Goal: Task Accomplishment & Management: Manage account settings

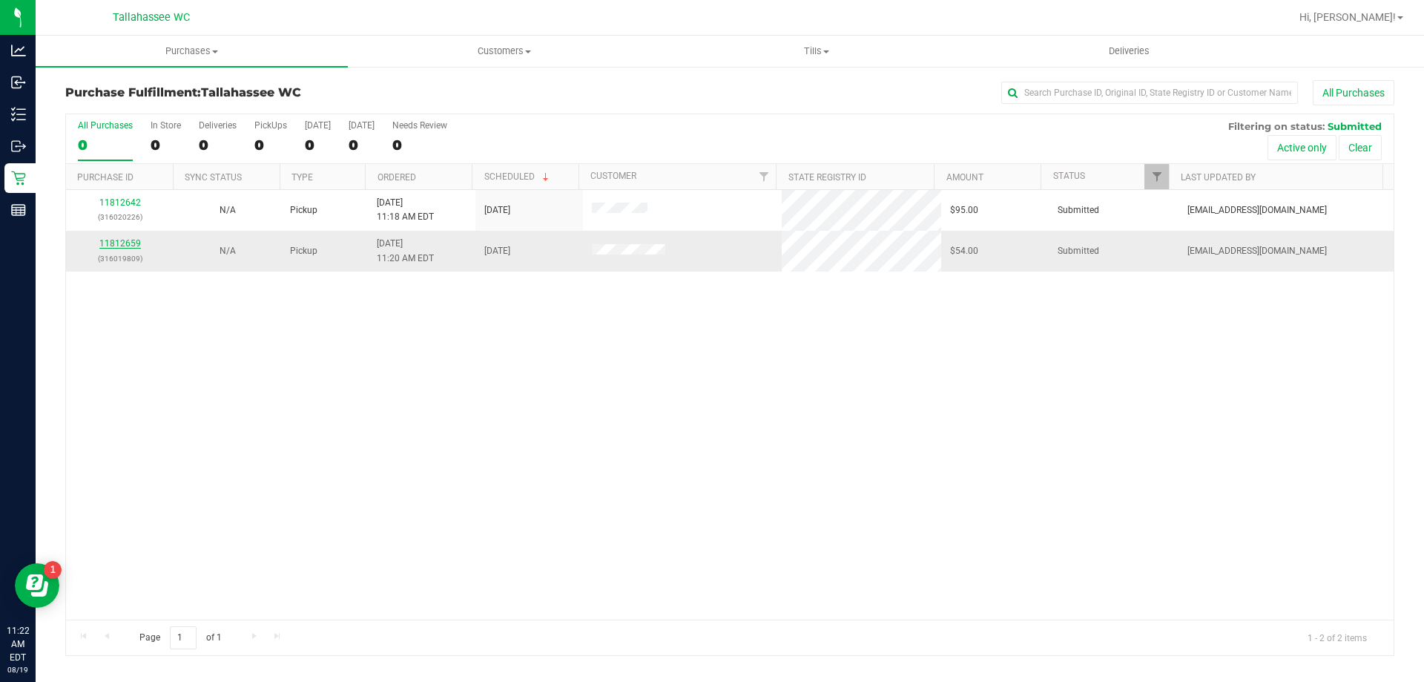
click at [133, 242] on link "11812659" at bounding box center [120, 243] width 42 height 10
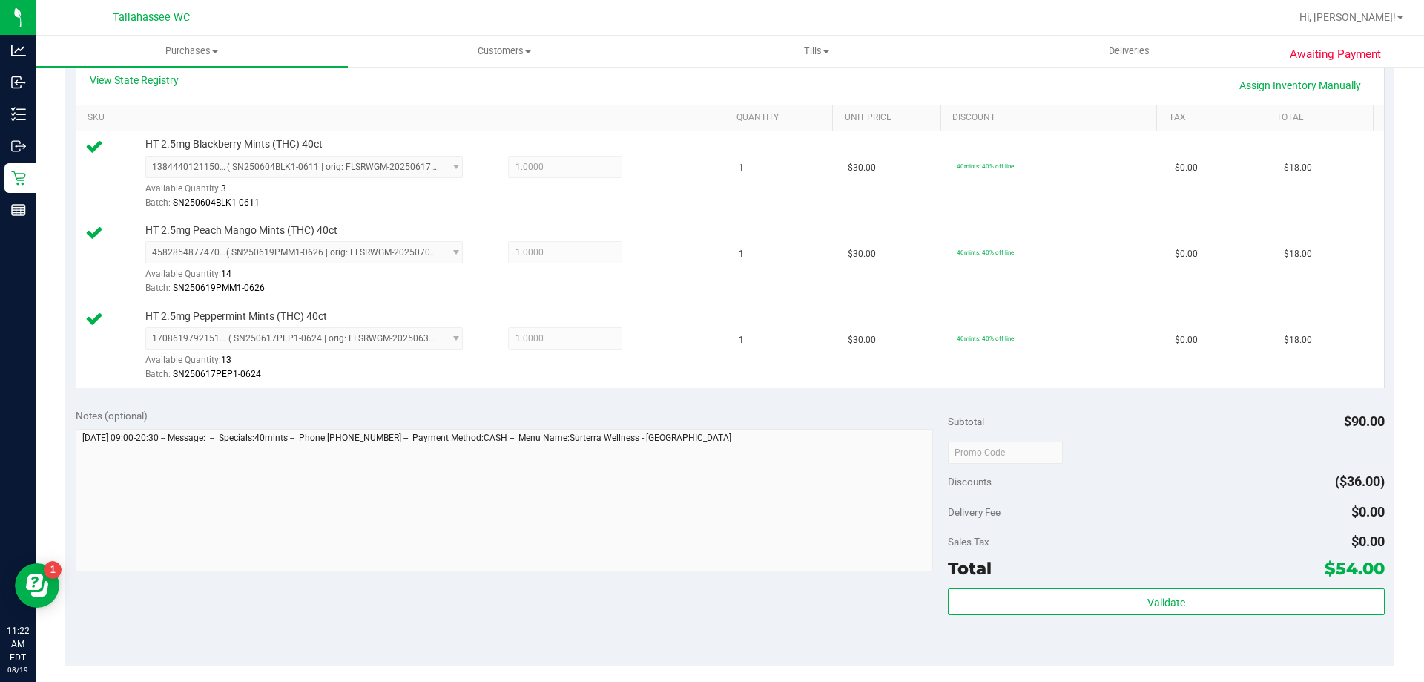
scroll to position [371, 0]
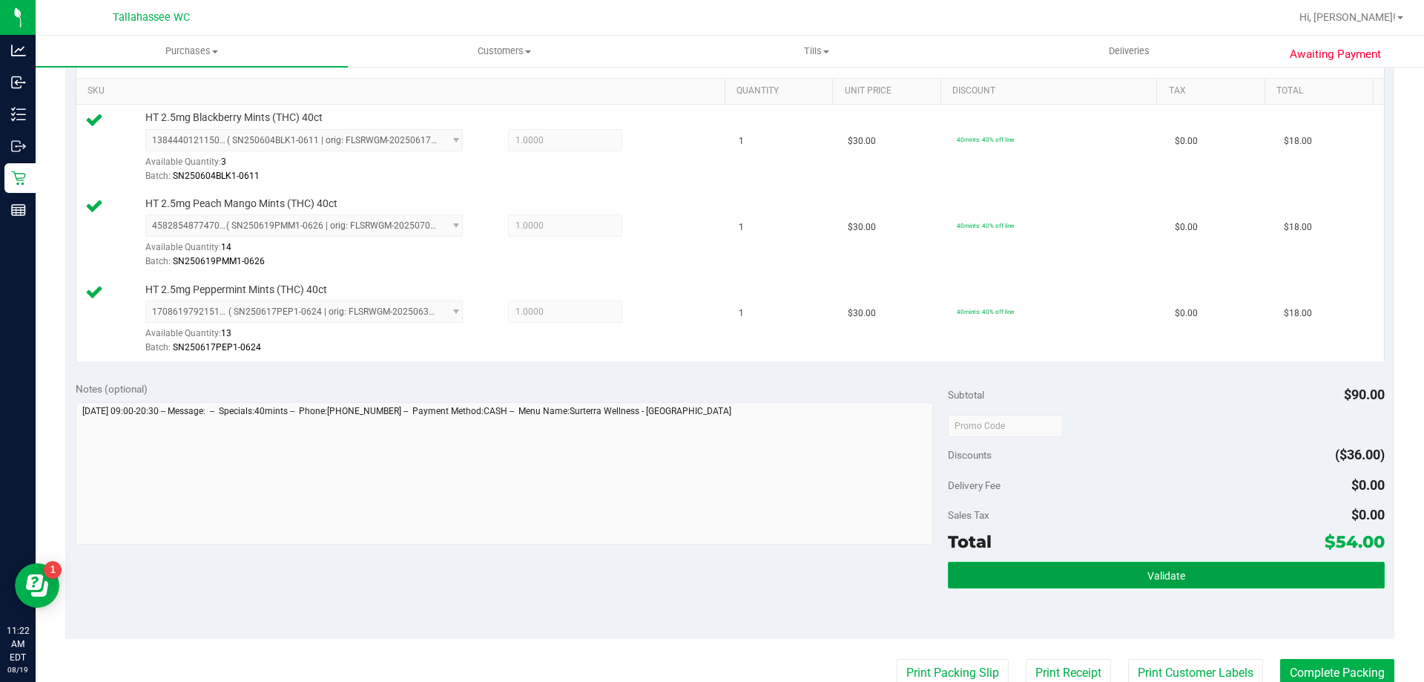
click at [977, 571] on button "Validate" at bounding box center [1166, 575] width 436 height 27
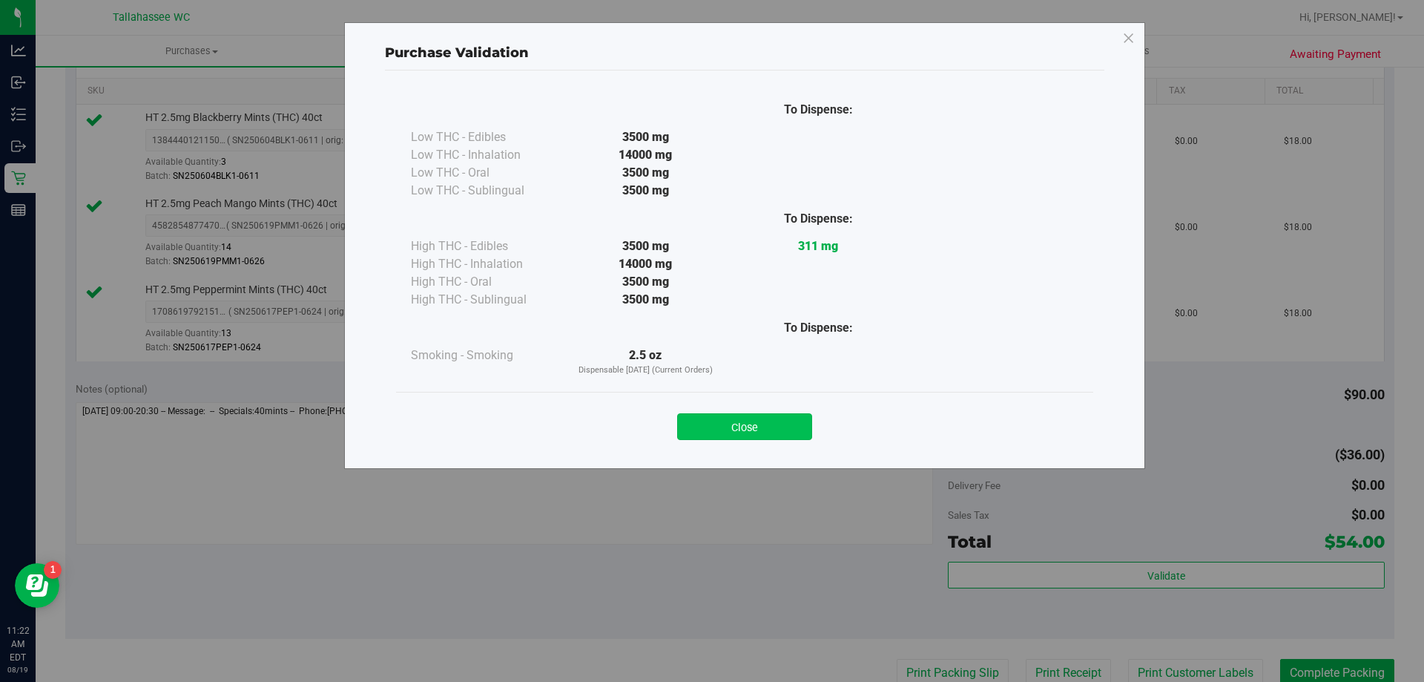
click at [788, 430] on button "Close" at bounding box center [744, 426] width 135 height 27
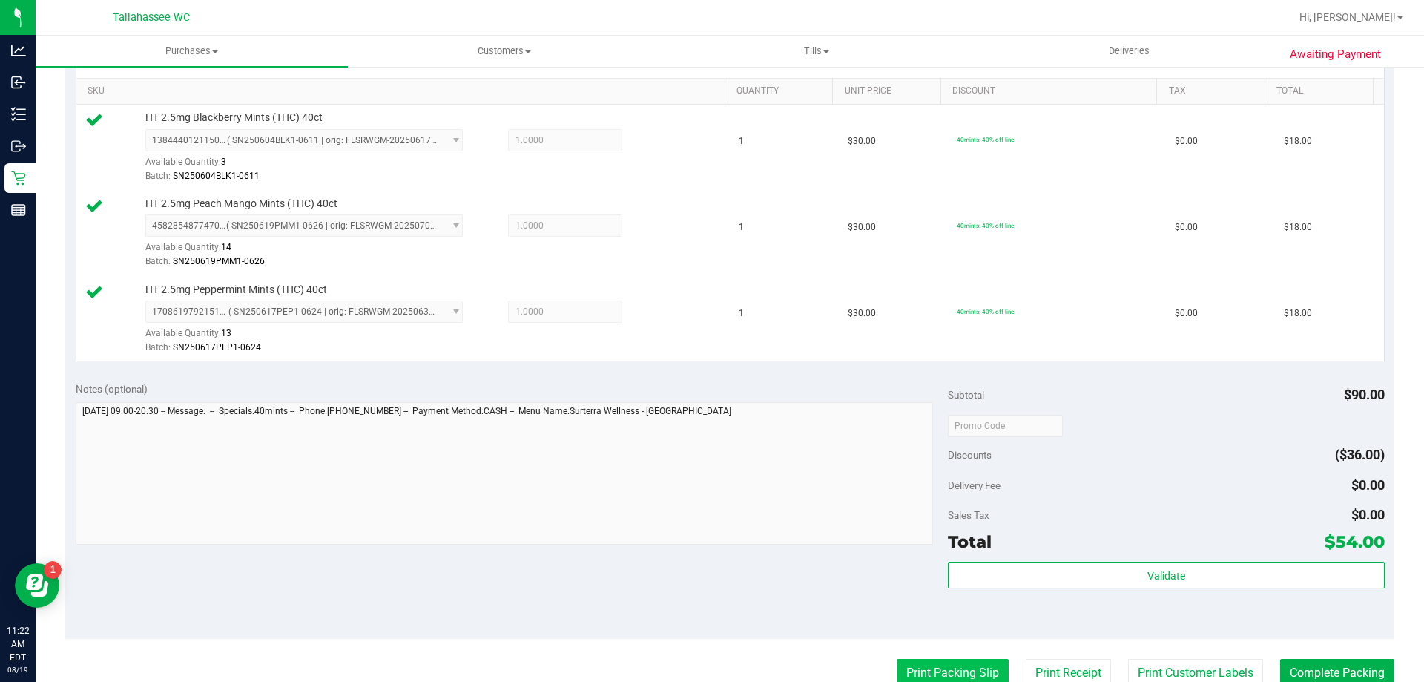
click at [903, 667] on button "Print Packing Slip" at bounding box center [953, 673] width 112 height 28
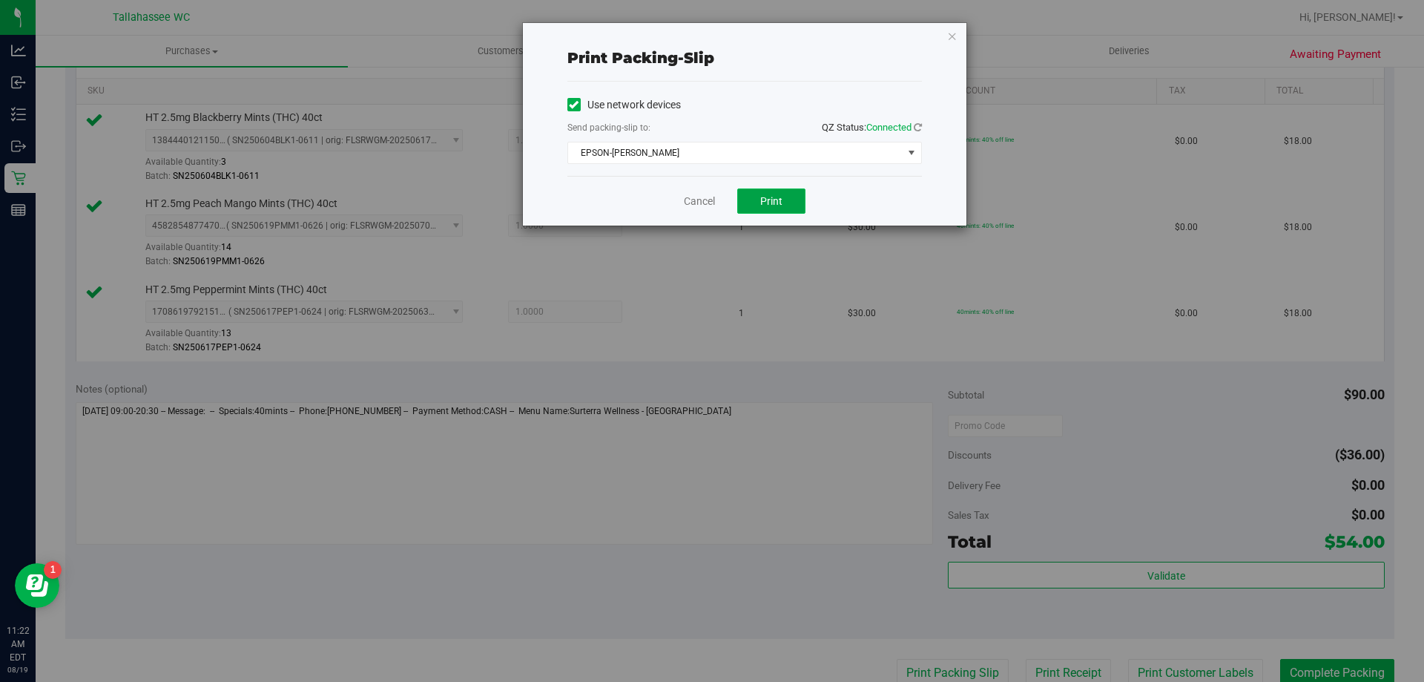
click at [776, 196] on span "Print" at bounding box center [771, 201] width 22 height 12
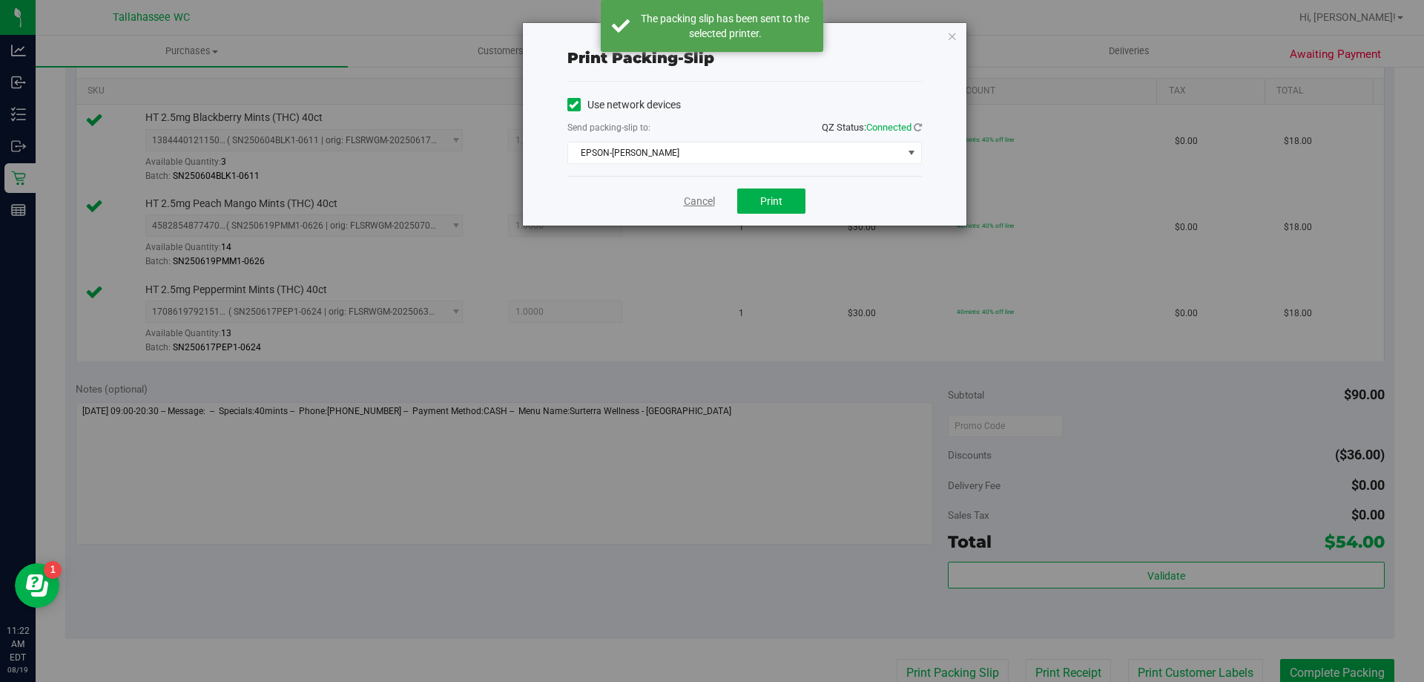
click at [707, 203] on link "Cancel" at bounding box center [699, 202] width 31 height 16
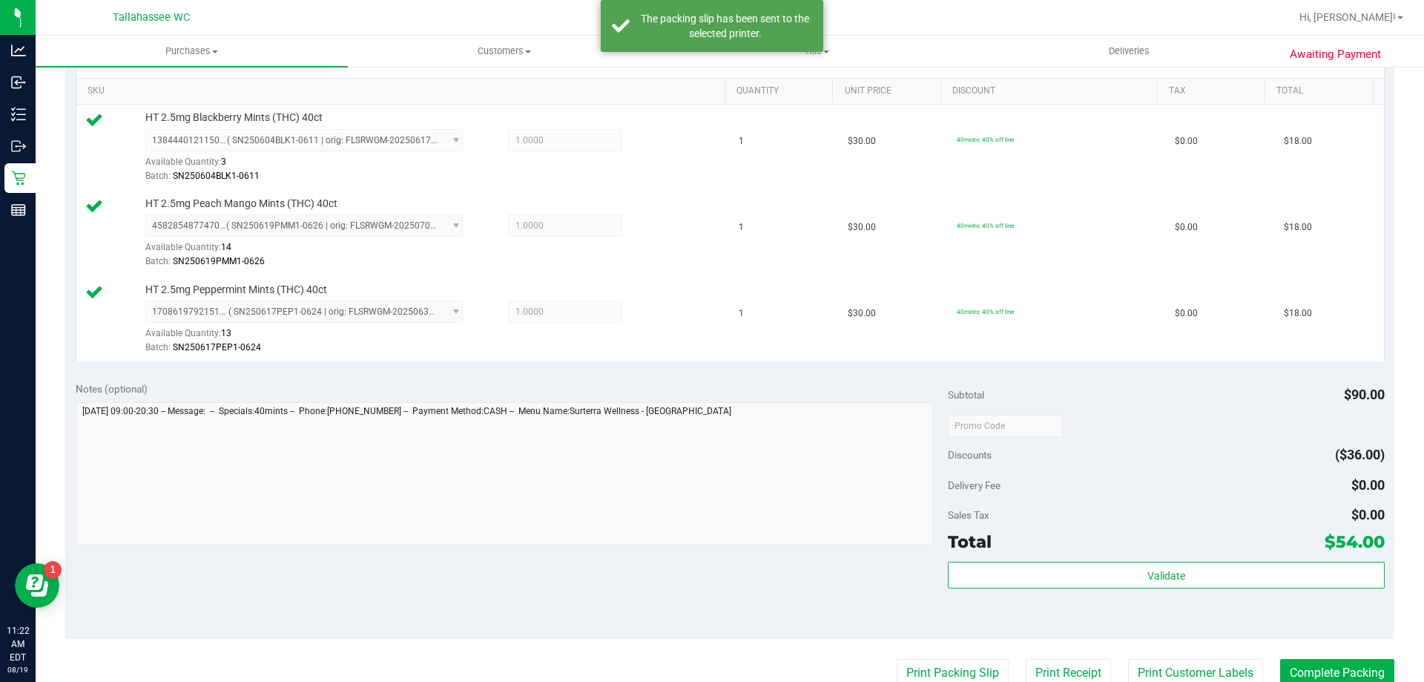
scroll to position [376, 0]
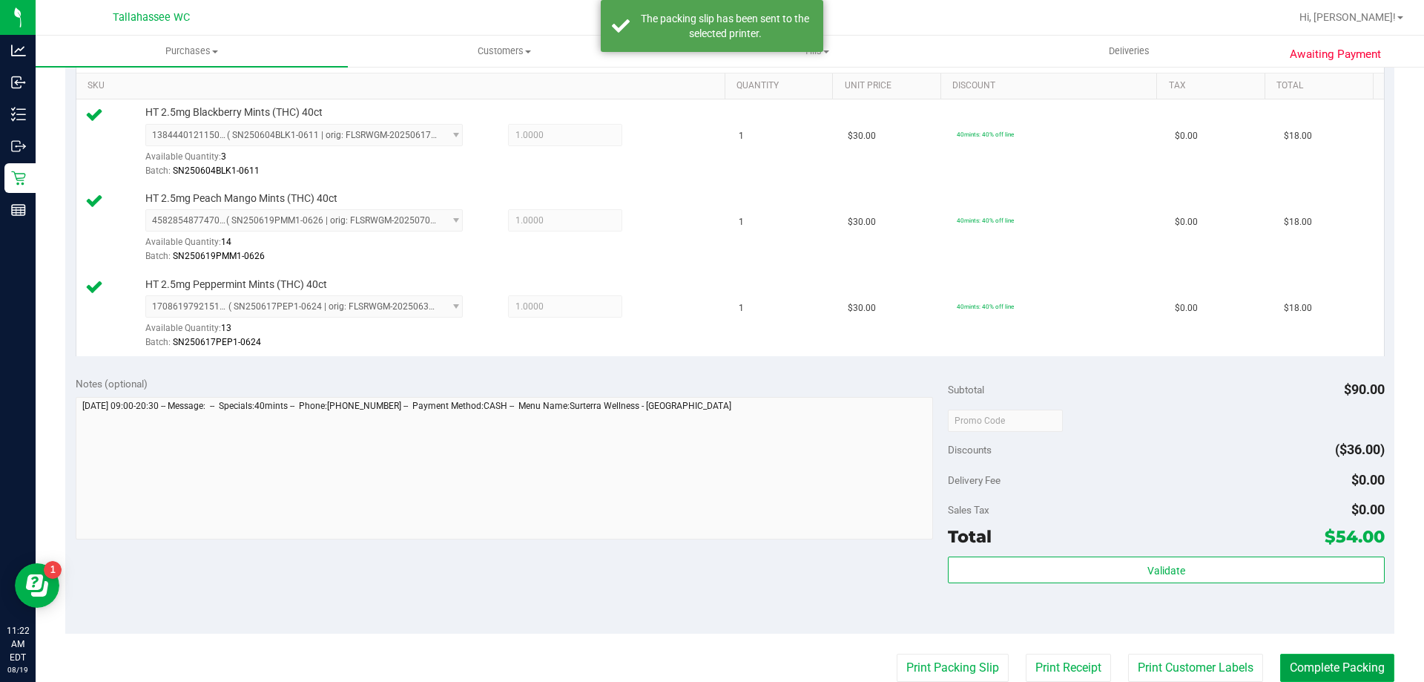
click at [1321, 665] on button "Complete Packing" at bounding box center [1337, 668] width 114 height 28
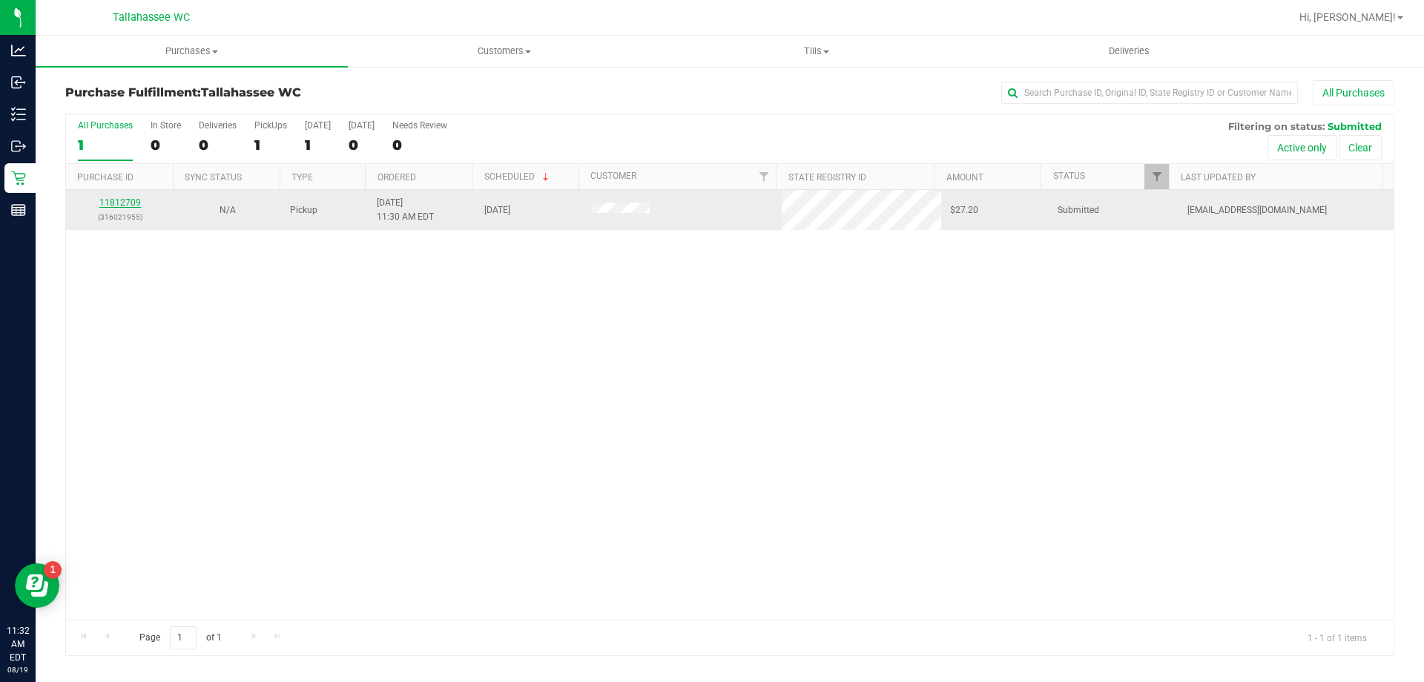
click at [129, 206] on link "11812709" at bounding box center [120, 202] width 42 height 10
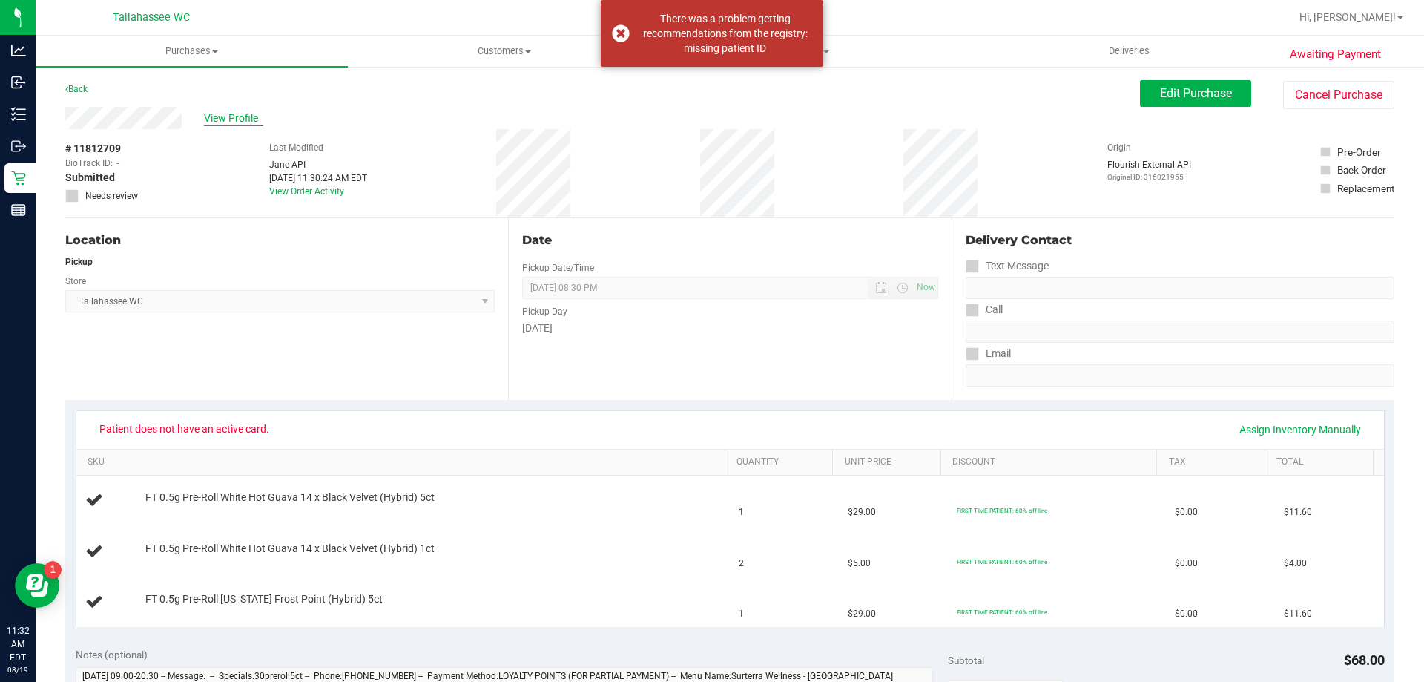
click at [239, 116] on span "View Profile" at bounding box center [233, 119] width 59 height 16
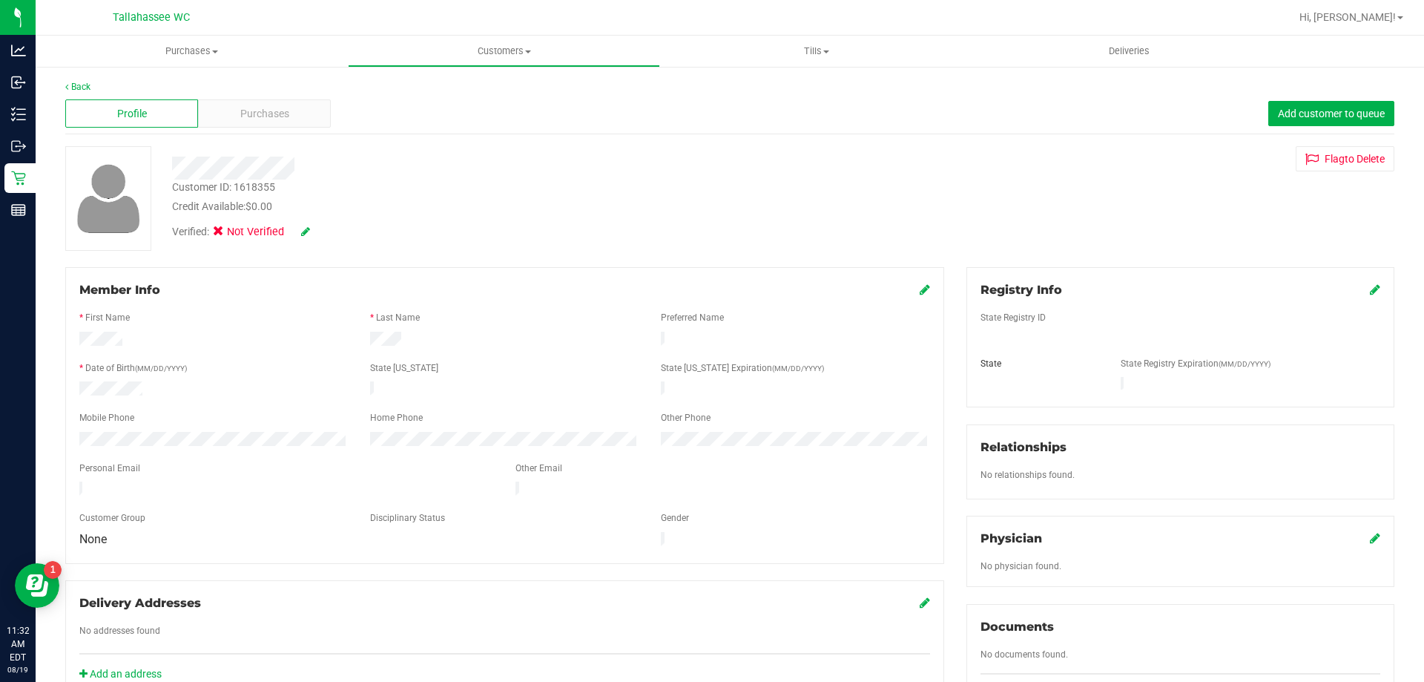
click at [82, 92] on div "Back" at bounding box center [729, 86] width 1329 height 13
click at [73, 83] on link "Back" at bounding box center [77, 87] width 25 height 10
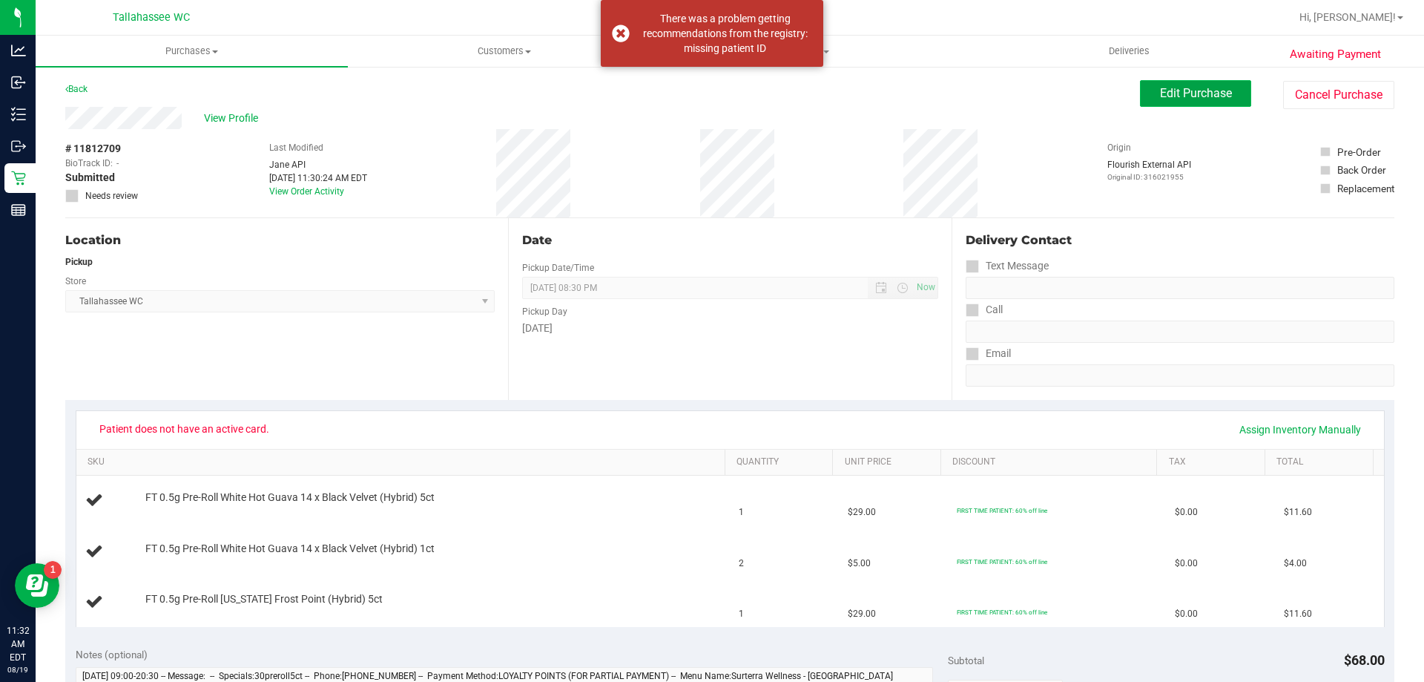
click at [1169, 103] on button "Edit Purchase" at bounding box center [1195, 93] width 111 height 27
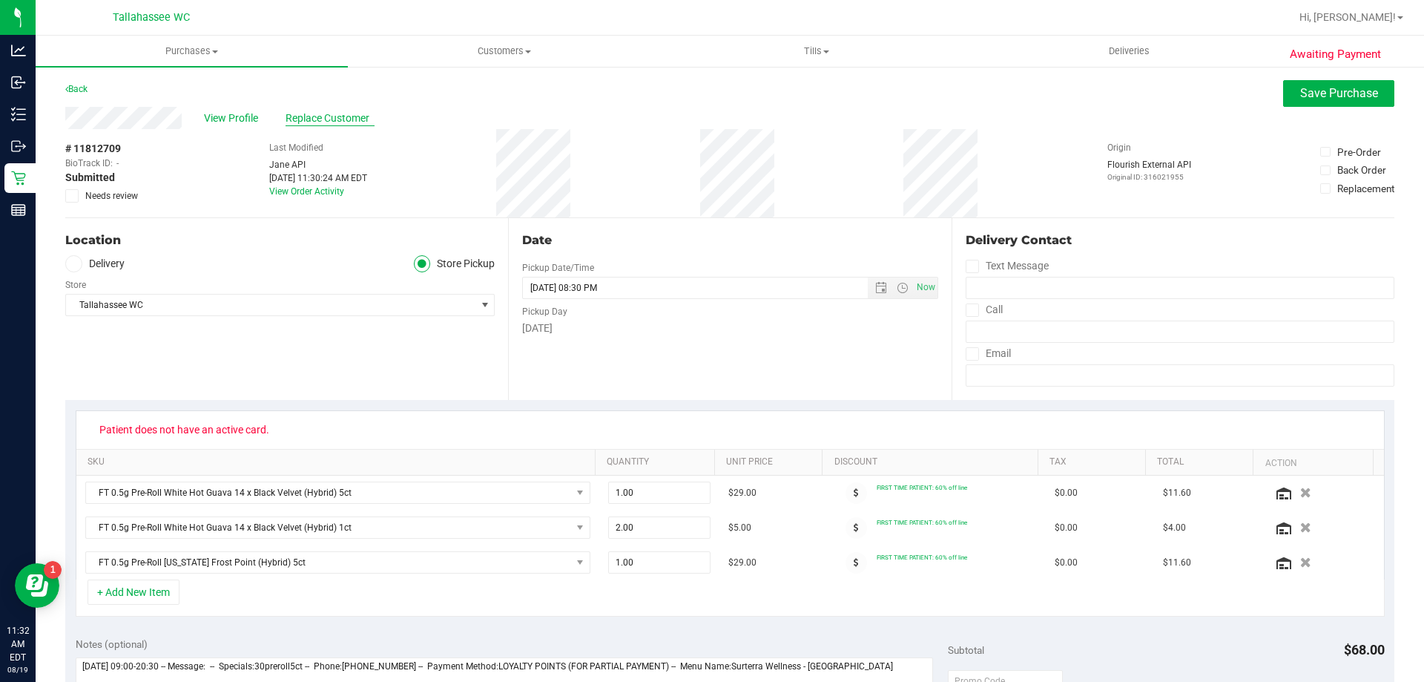
click at [322, 114] on span "Replace Customer" at bounding box center [330, 119] width 89 height 16
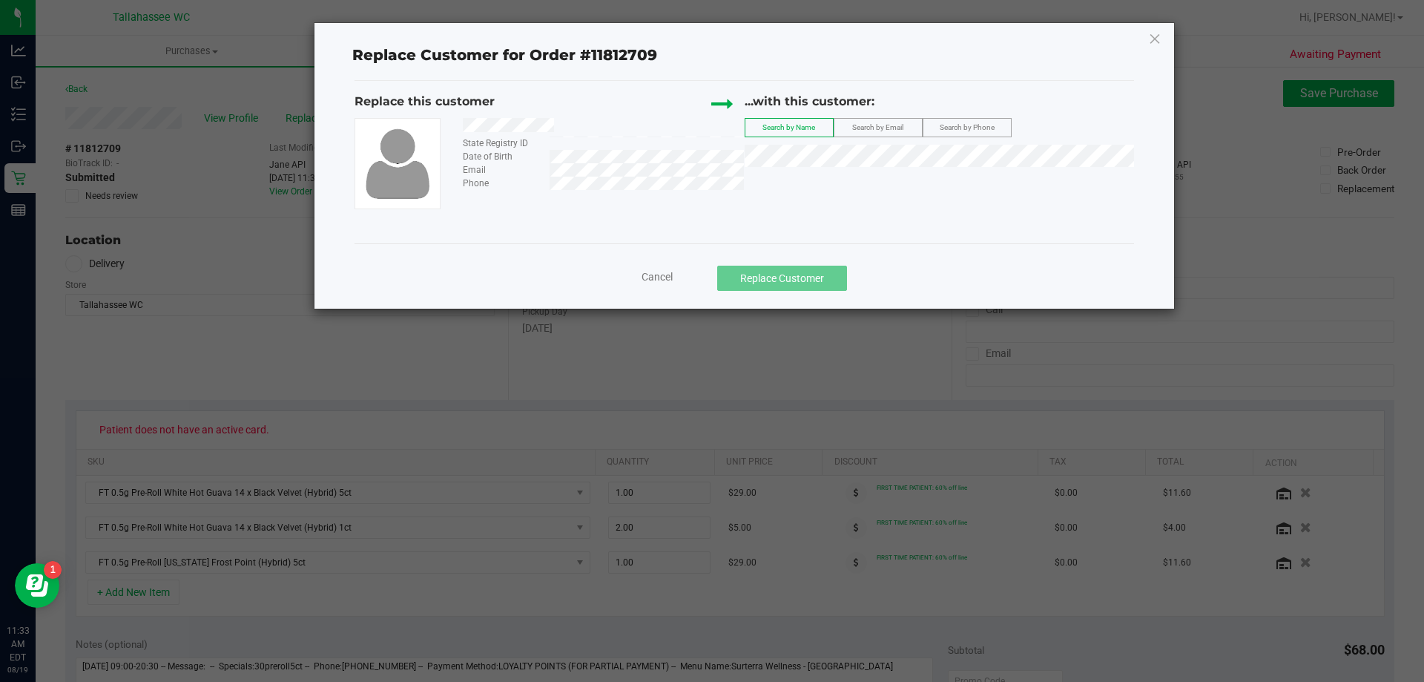
click at [858, 122] on label "Search by Email" at bounding box center [879, 128] width 88 height 18
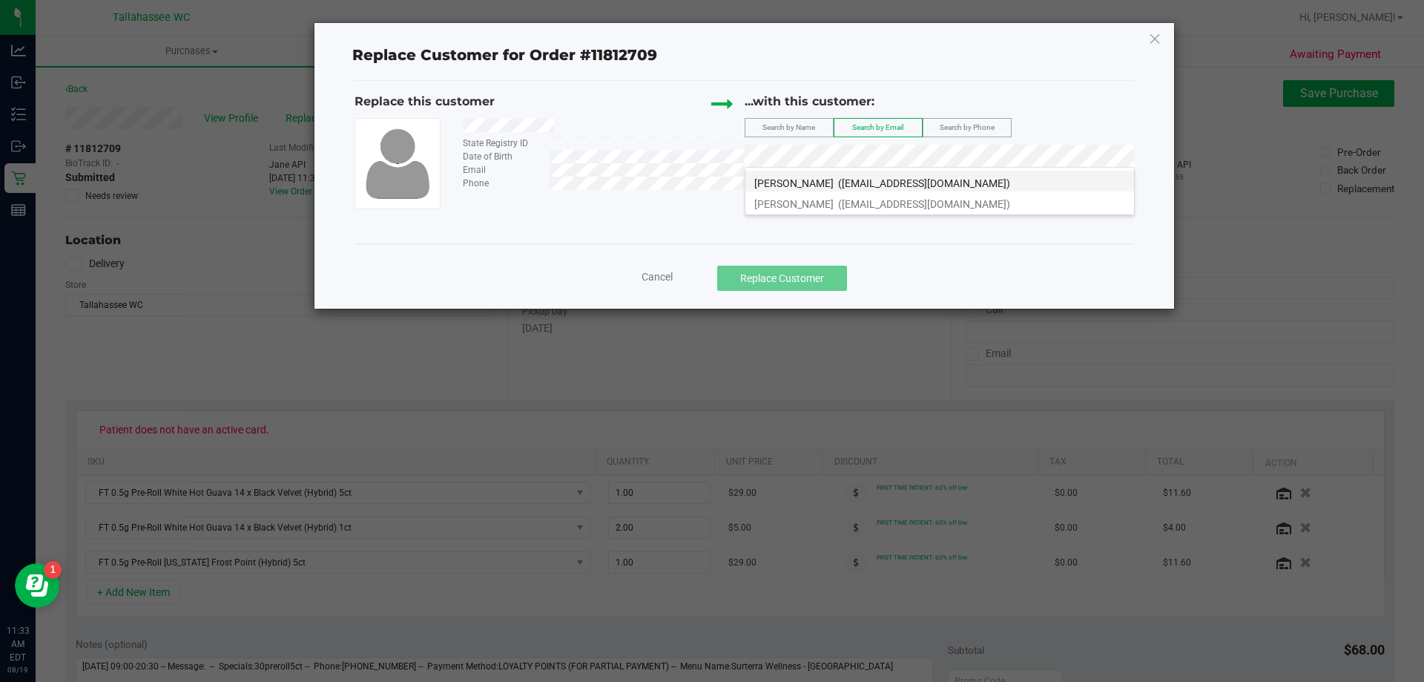
click at [806, 183] on span "[PERSON_NAME]" at bounding box center [793, 183] width 79 height 12
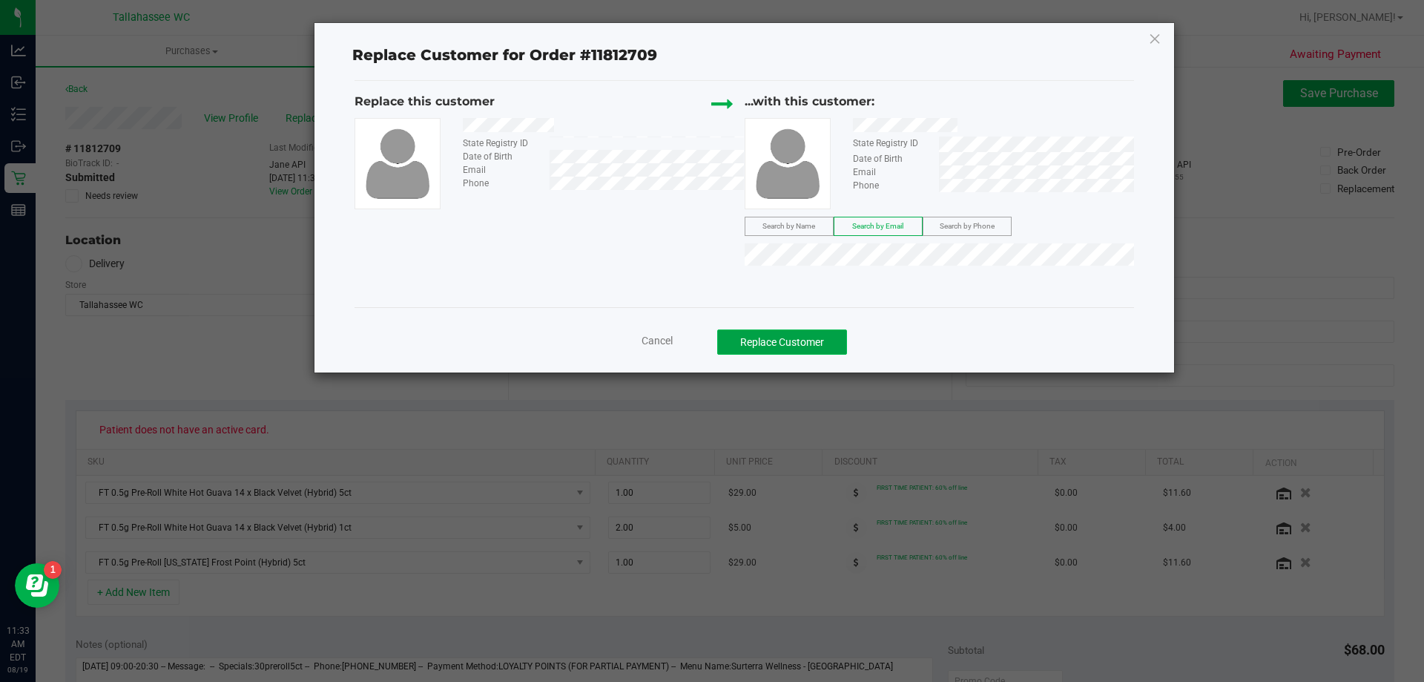
click at [800, 344] on button "Replace Customer" at bounding box center [782, 341] width 130 height 25
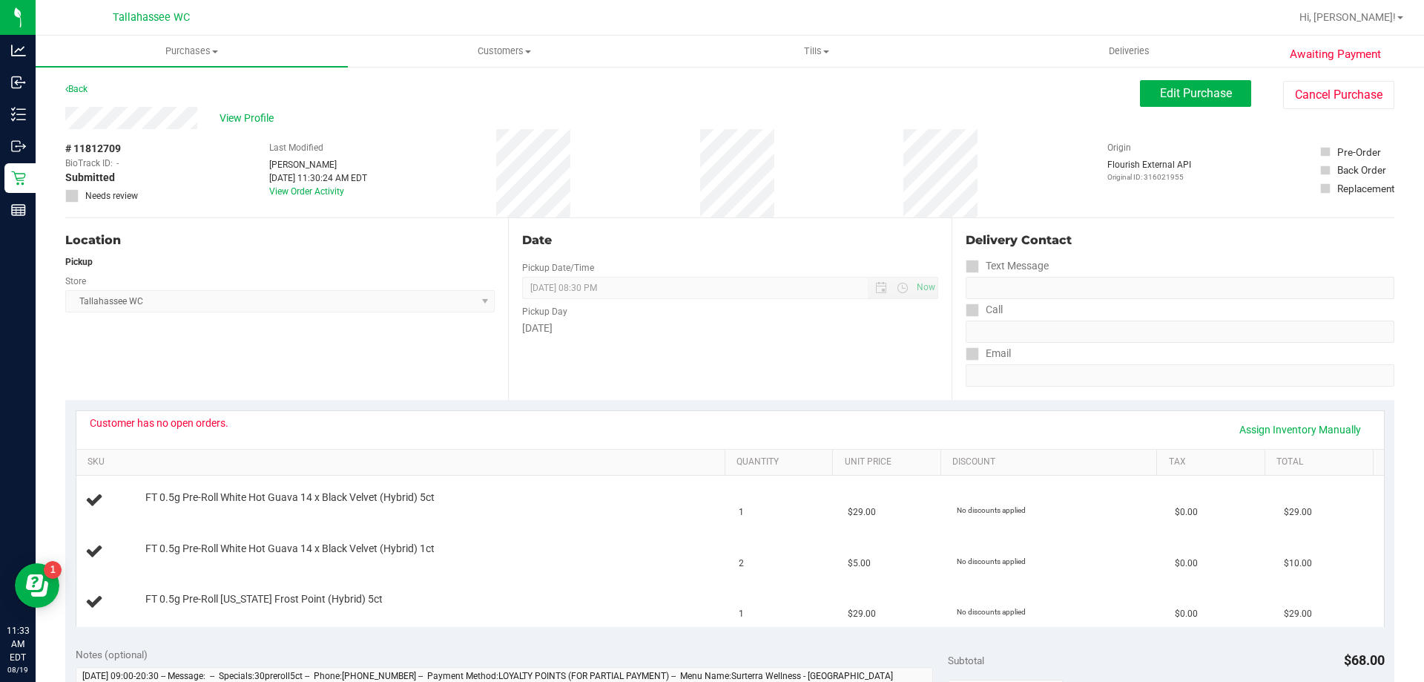
click at [706, 162] on div "# 11812709 BioTrack ID: - Submitted Needs review Last Modified [PERSON_NAME] [D…" at bounding box center [729, 173] width 1329 height 88
click at [1168, 102] on button "Edit Purchase" at bounding box center [1195, 93] width 111 height 27
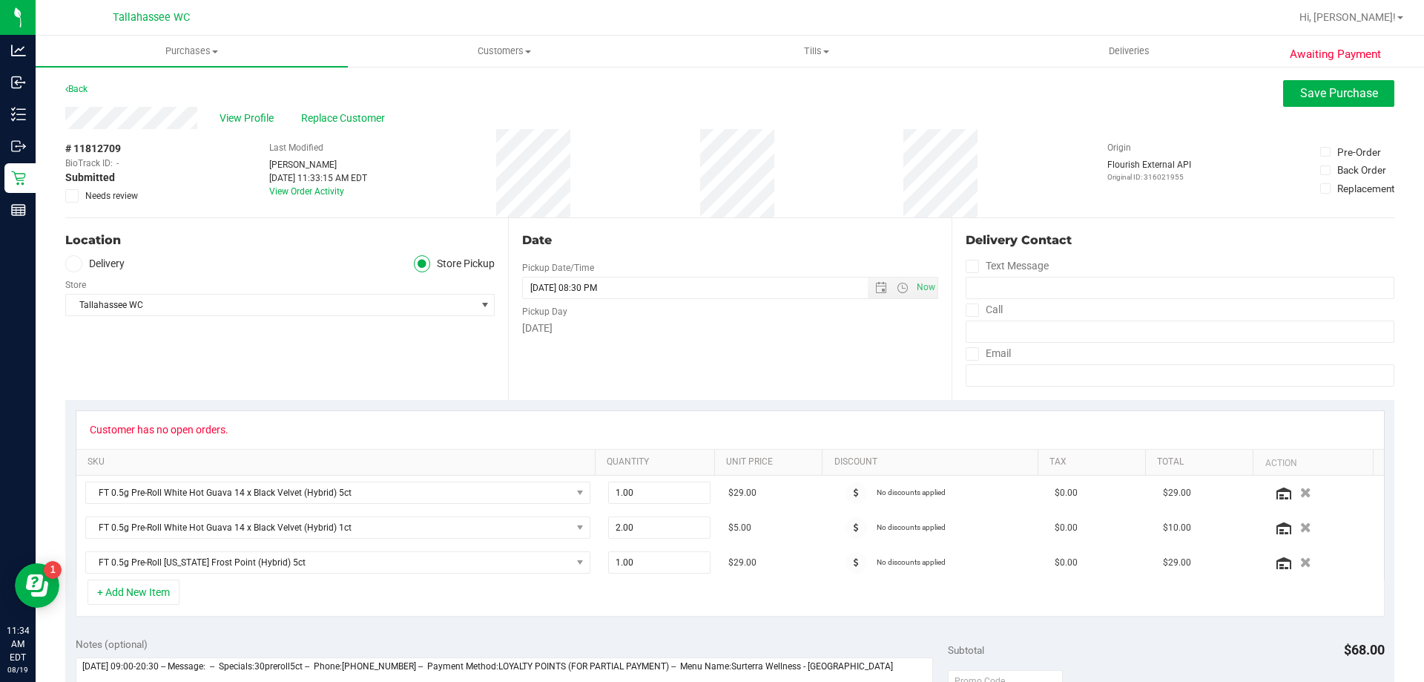
click at [67, 202] on span at bounding box center [71, 195] width 13 height 13
click at [0, 0] on input "Needs review" at bounding box center [0, 0] width 0 height 0
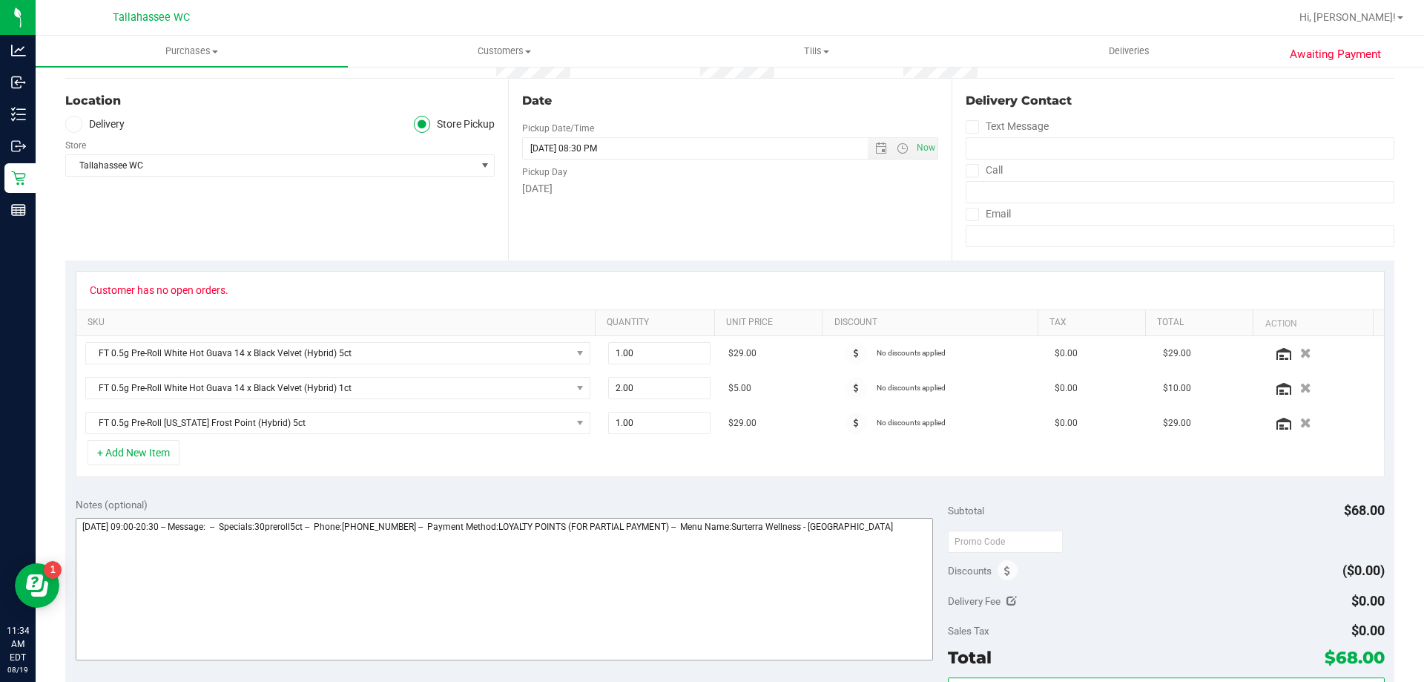
scroll to position [223, 0]
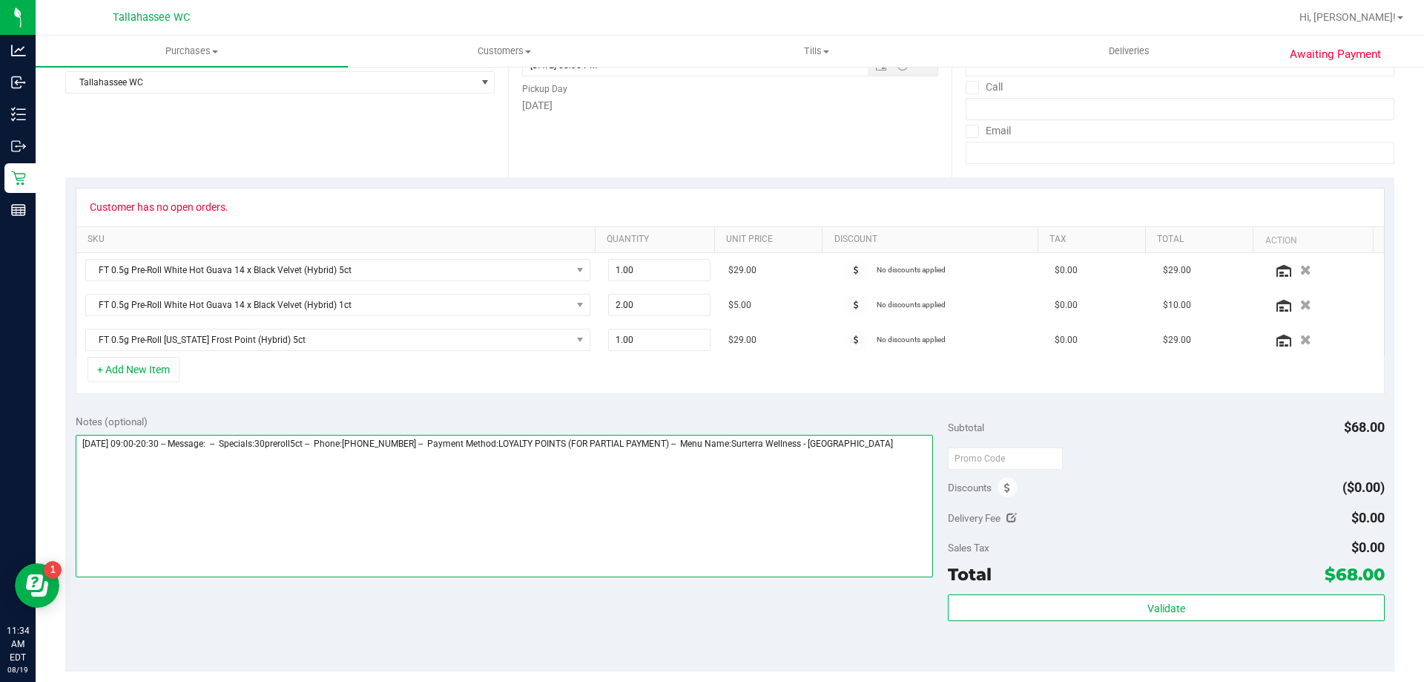
click at [900, 456] on textarea at bounding box center [505, 506] width 858 height 142
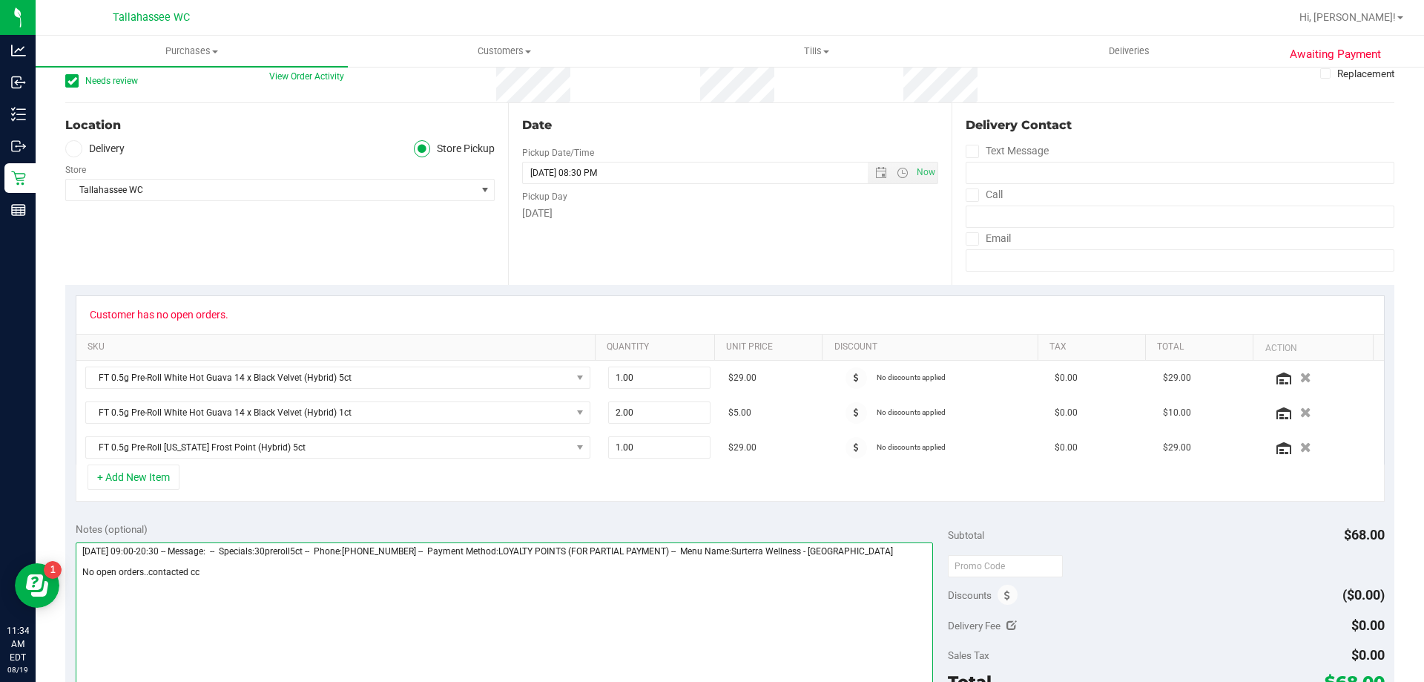
scroll to position [0, 0]
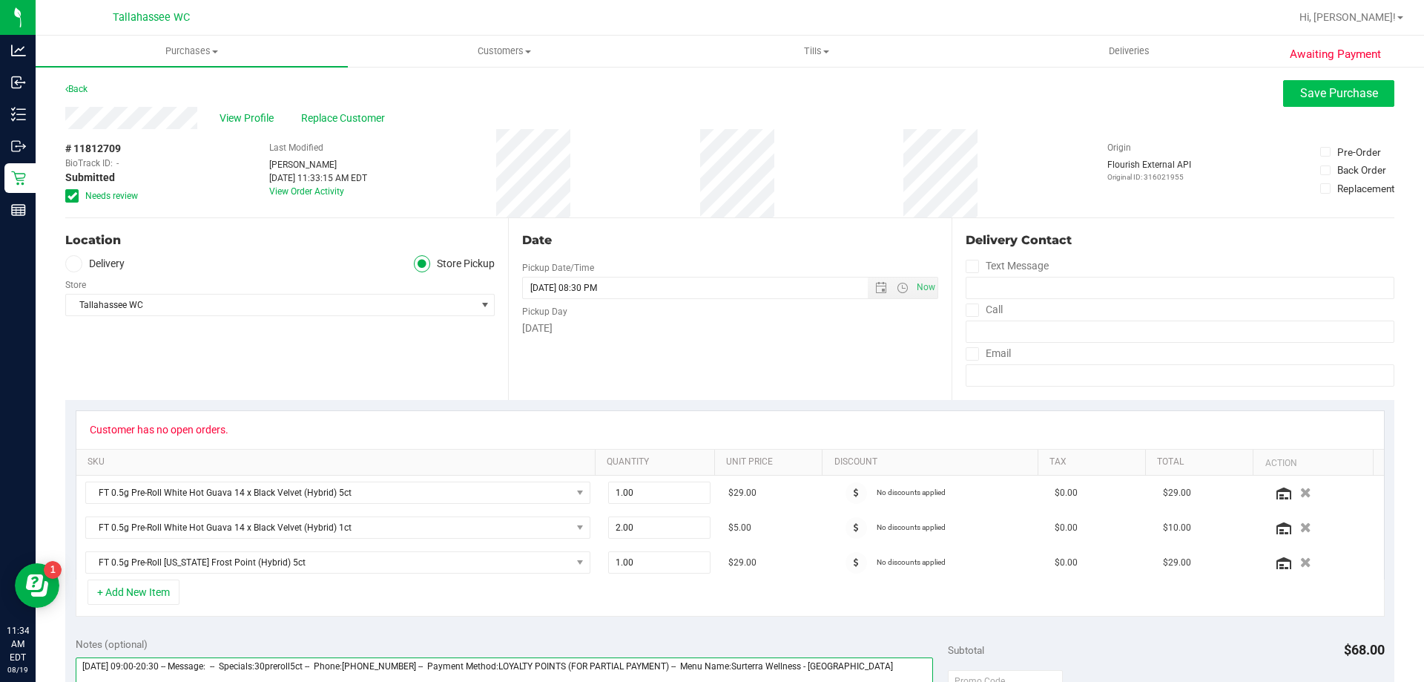
type textarea "[DATE] 09:00-20:30 -- Message: -- Specials:30preroll5ct -- Phone:[PHONE_NUMBER]…"
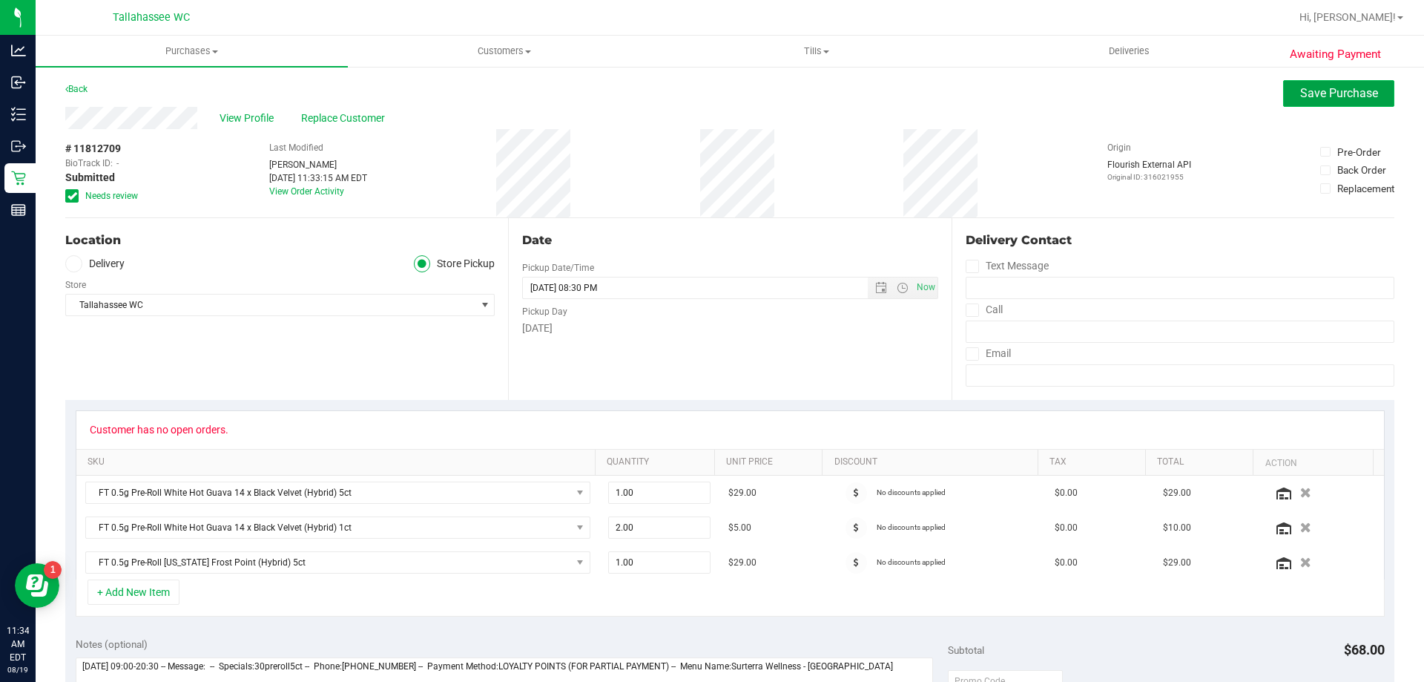
click at [1370, 100] on button "Save Purchase" at bounding box center [1338, 93] width 111 height 27
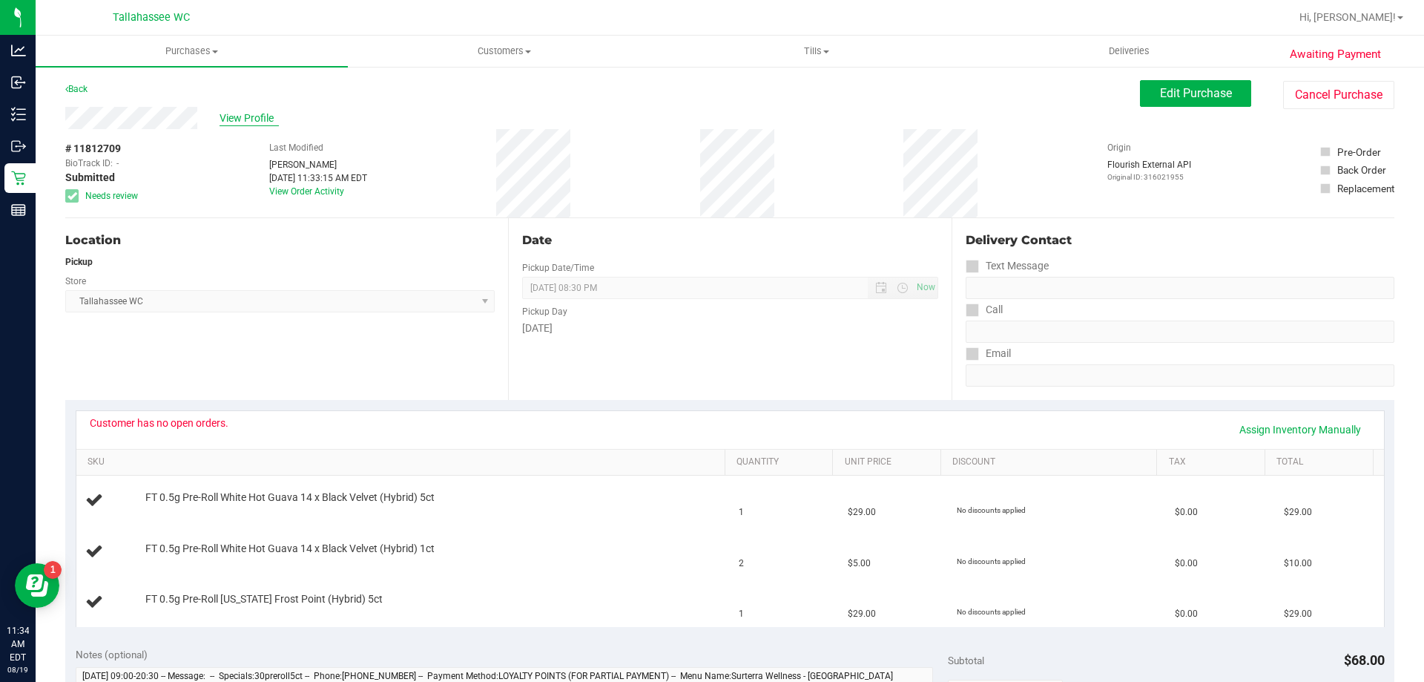
click at [249, 123] on span "View Profile" at bounding box center [249, 119] width 59 height 16
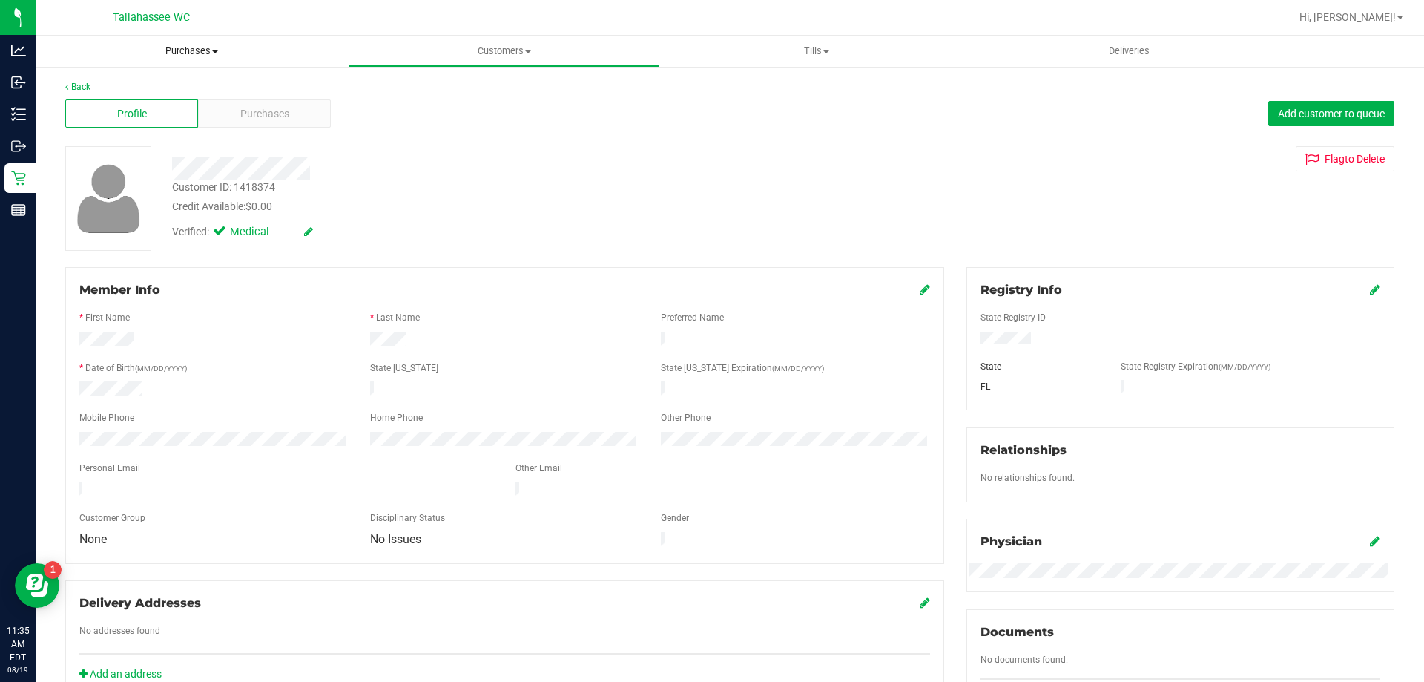
click at [174, 54] on span "Purchases" at bounding box center [192, 51] width 312 height 13
click at [177, 106] on li "Fulfillment" at bounding box center [192, 108] width 312 height 18
